Goal: Transaction & Acquisition: Purchase product/service

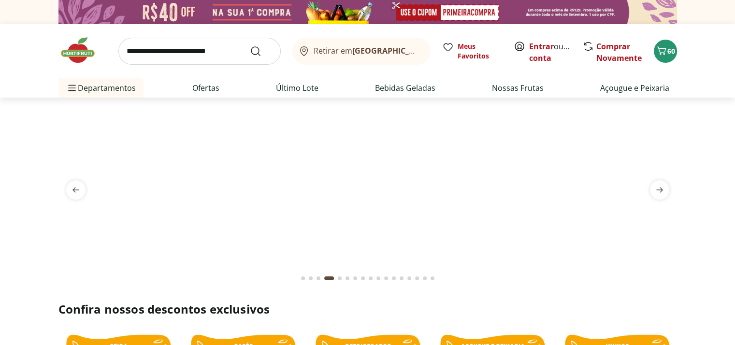
click at [537, 42] on link "Entrar" at bounding box center [541, 46] width 25 height 11
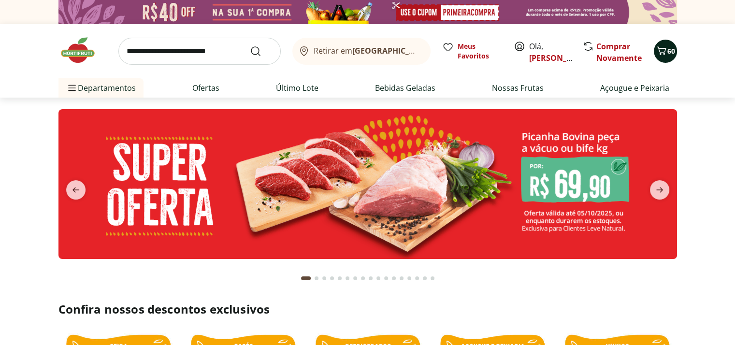
click at [665, 53] on icon "Carrinho" at bounding box center [662, 51] width 12 height 12
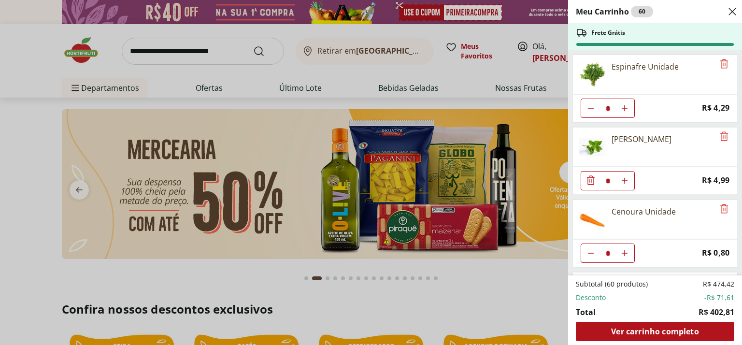
click at [488, 75] on div "Meu Carrinho 60 Frete Grátis Espinafre Unidade * Price: R$ 4,29 Manjericão Hase…" at bounding box center [371, 172] width 742 height 345
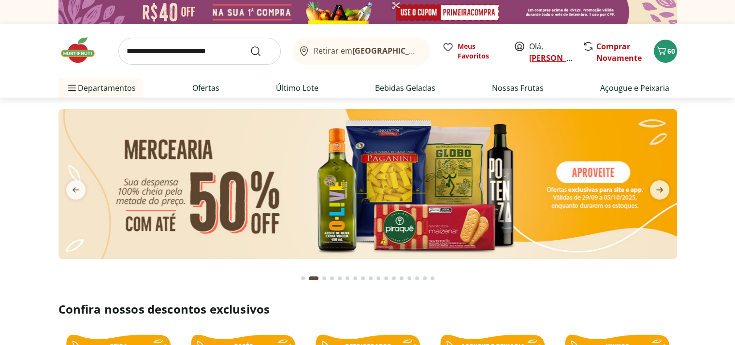
click at [557, 58] on link "[PERSON_NAME]" at bounding box center [560, 58] width 63 height 11
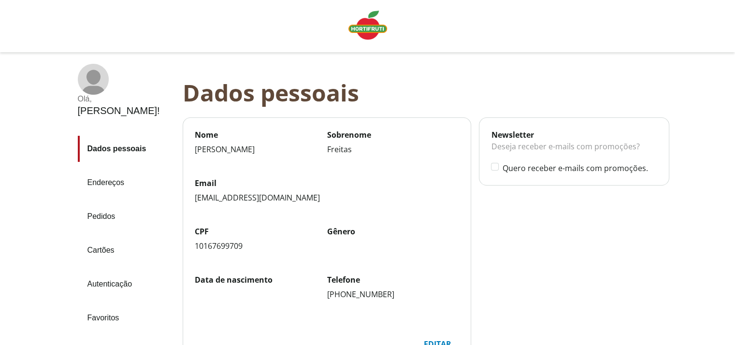
click at [99, 203] on link "Pedidos" at bounding box center [126, 216] width 97 height 26
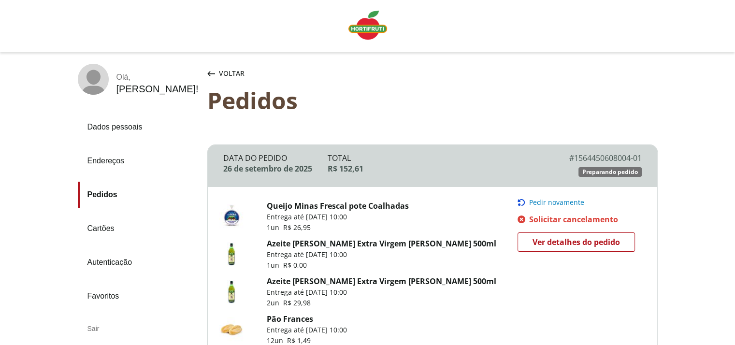
click at [222, 69] on span "Voltar" at bounding box center [232, 74] width 26 height 10
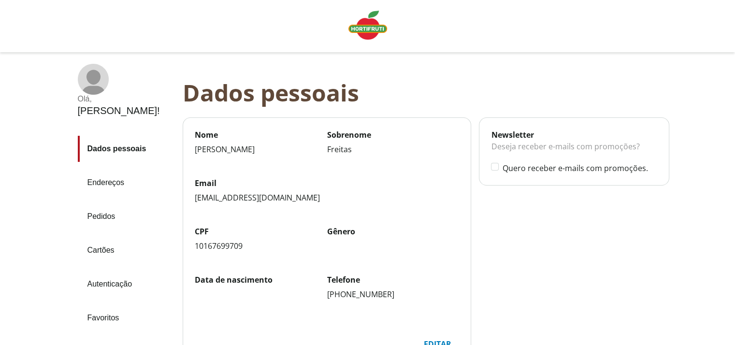
click at [366, 20] on img "Linha de sessão" at bounding box center [368, 25] width 39 height 29
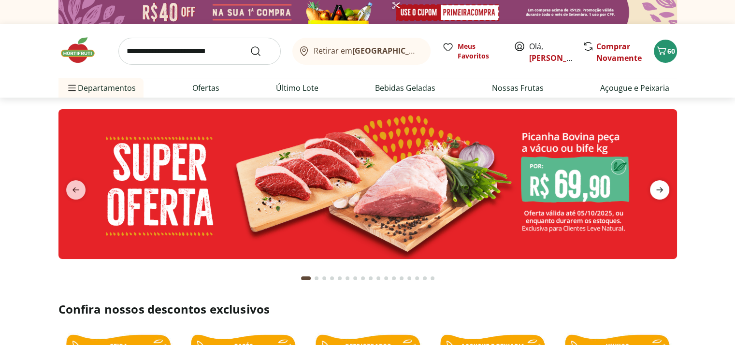
click at [656, 184] on icon "next" at bounding box center [660, 190] width 12 height 12
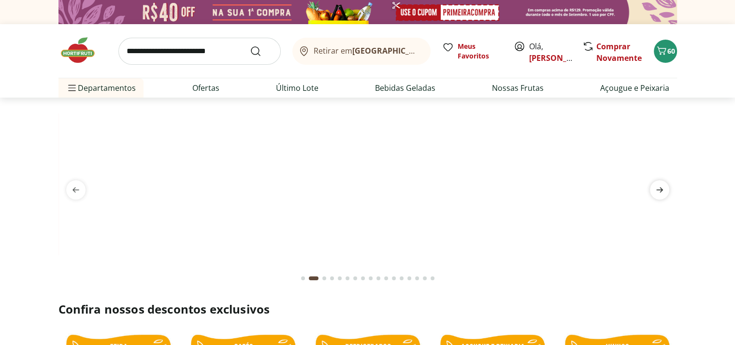
click at [656, 184] on icon "next" at bounding box center [660, 190] width 12 height 12
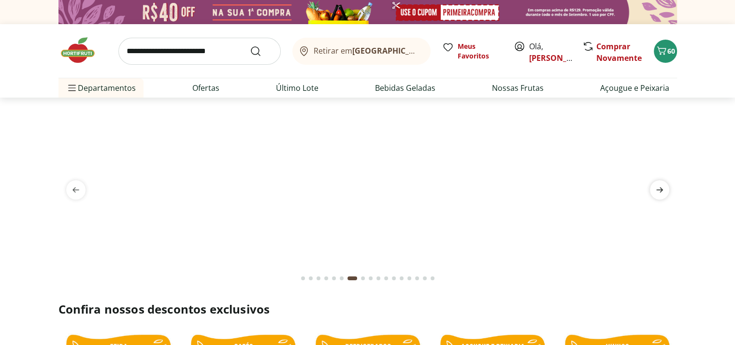
click at [656, 184] on icon "next" at bounding box center [660, 190] width 12 height 12
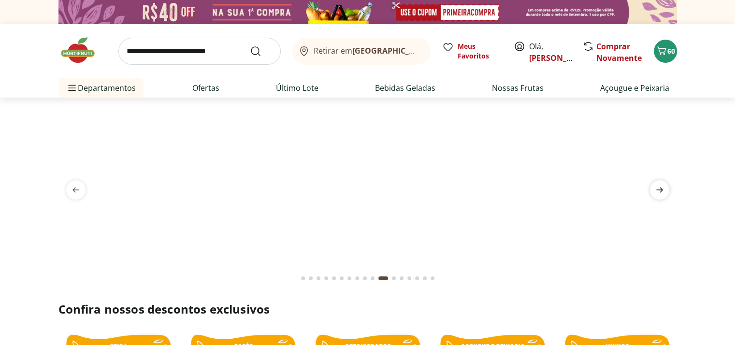
click at [656, 184] on icon "next" at bounding box center [660, 190] width 12 height 12
click at [665, 54] on icon "Carrinho" at bounding box center [662, 51] width 12 height 12
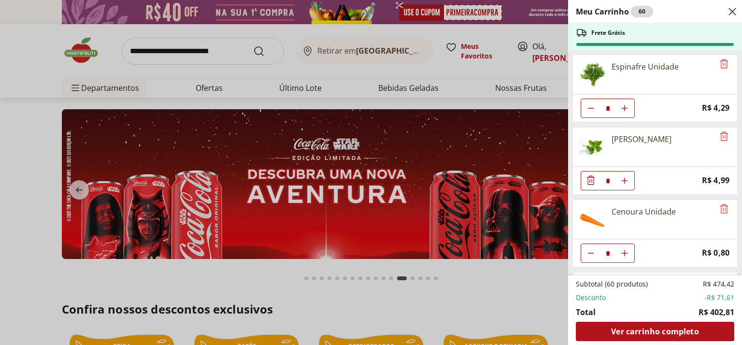
click at [512, 71] on div "Meu Carrinho 60 Frete Grátis Espinafre Unidade * Price: R$ 4,29 Manjericão Hase…" at bounding box center [371, 172] width 742 height 345
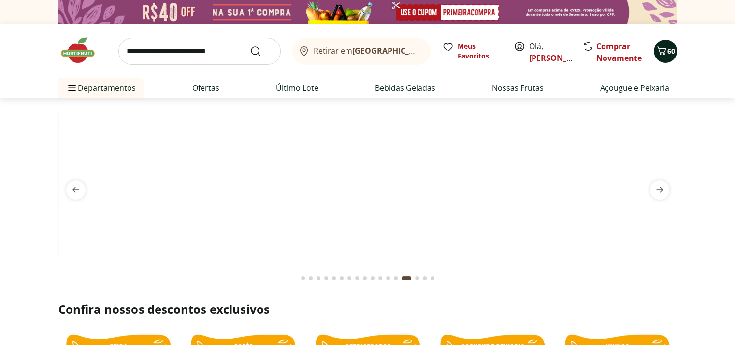
click at [670, 54] on span "60" at bounding box center [672, 50] width 8 height 9
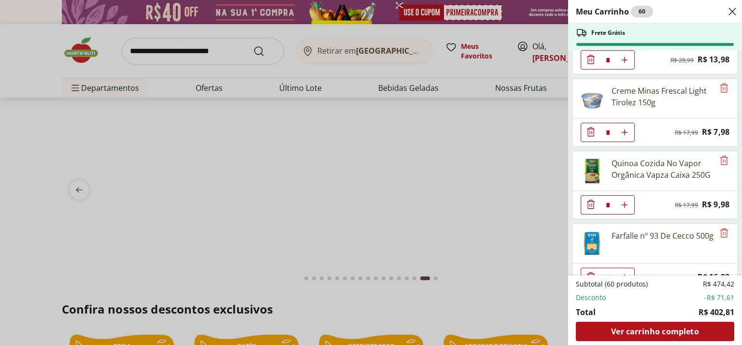
scroll to position [1792, 0]
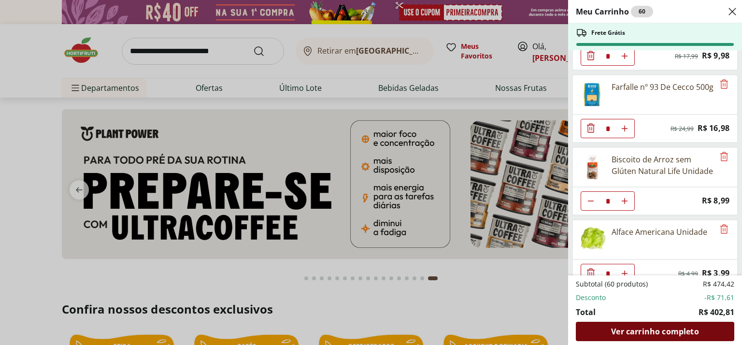
click at [647, 330] on span "Ver carrinho completo" at bounding box center [654, 332] width 87 height 8
